Goal: Communication & Community: Answer question/provide support

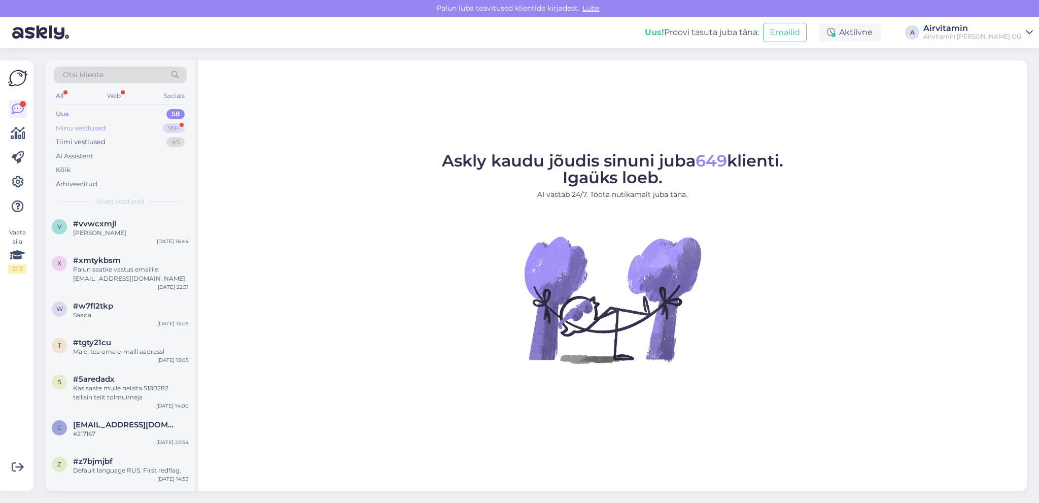
click at [78, 128] on div "Minu vestlused" at bounding box center [81, 128] width 50 height 10
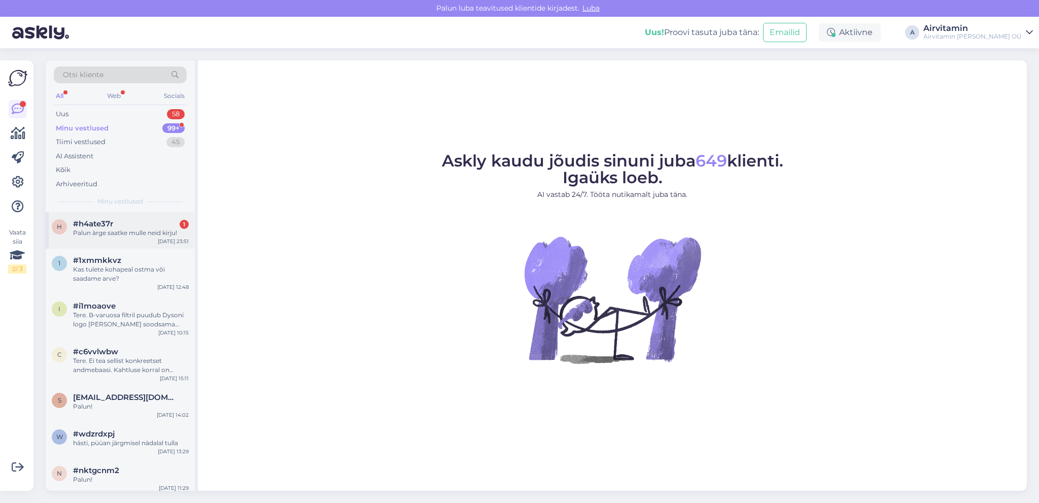
click at [107, 232] on div "Palun àrge saatke mulle neid kirju!" at bounding box center [131, 232] width 116 height 9
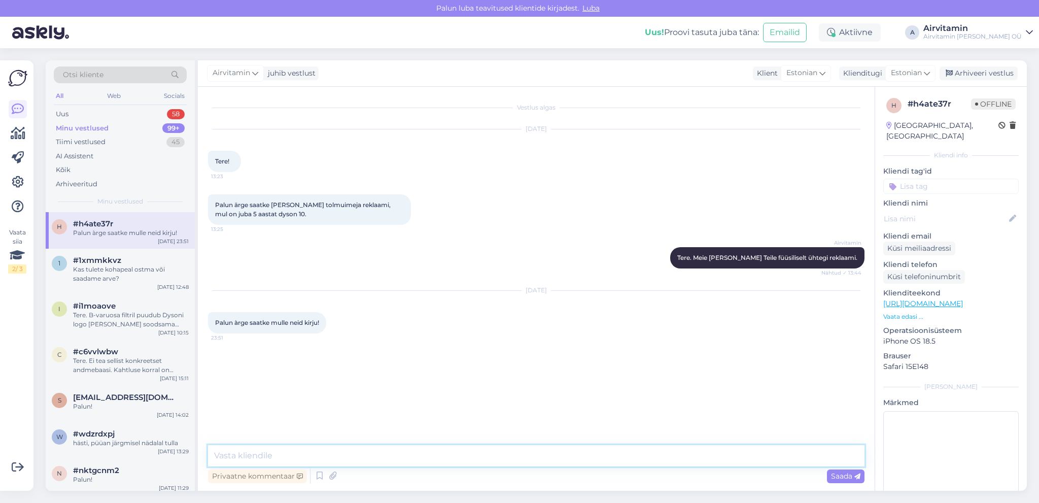
click at [215, 456] on textarea at bounding box center [536, 455] width 656 height 21
type textarea "P"
type textarea "Tere. Palun täpsustage, kuhu need kirjad Teile tulevad?"
click at [841, 477] on span "Saada" at bounding box center [845, 475] width 29 height 9
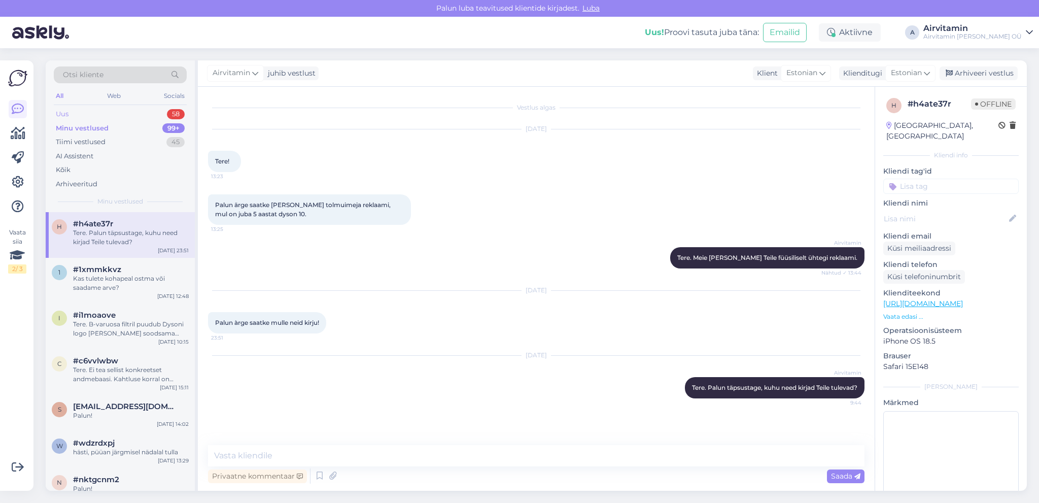
click at [60, 114] on div "Uus" at bounding box center [62, 114] width 13 height 10
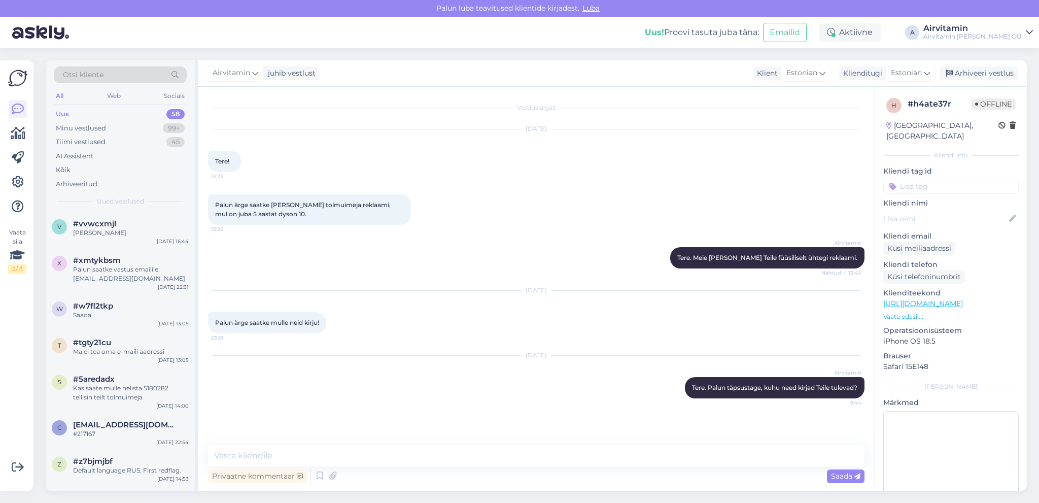
click at [60, 114] on div "Uus" at bounding box center [62, 114] width 13 height 10
